Goal: Transaction & Acquisition: Purchase product/service

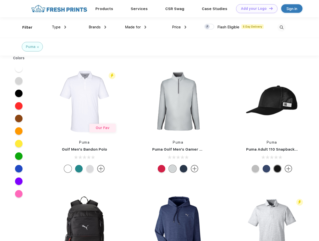
scroll to position [0, 0]
click at [255, 9] on link "Add your Logo Design Tool" at bounding box center [256, 8] width 41 height 9
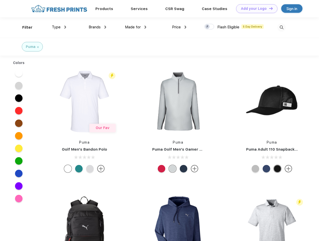
click at [0, 0] on div "Design Tool" at bounding box center [0, 0] width 0 height 0
click at [269, 8] on link "Add your Logo Design Tool" at bounding box center [256, 8] width 41 height 9
click at [24, 27] on div "Filter" at bounding box center [27, 28] width 10 height 6
click at [59, 27] on span "Type" at bounding box center [56, 27] width 9 height 5
click at [98, 27] on span "Brands" at bounding box center [95, 27] width 12 height 5
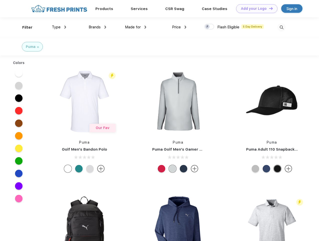
click at [136, 27] on span "Made for" at bounding box center [133, 27] width 16 height 5
click at [180, 27] on span "Price" at bounding box center [176, 27] width 9 height 5
click at [210, 27] on div at bounding box center [210, 27] width 10 height 6
click at [208, 27] on input "checkbox" at bounding box center [206, 25] width 3 height 3
click at [282, 27] on img at bounding box center [282, 27] width 8 height 8
